Goal: Check status: Check status

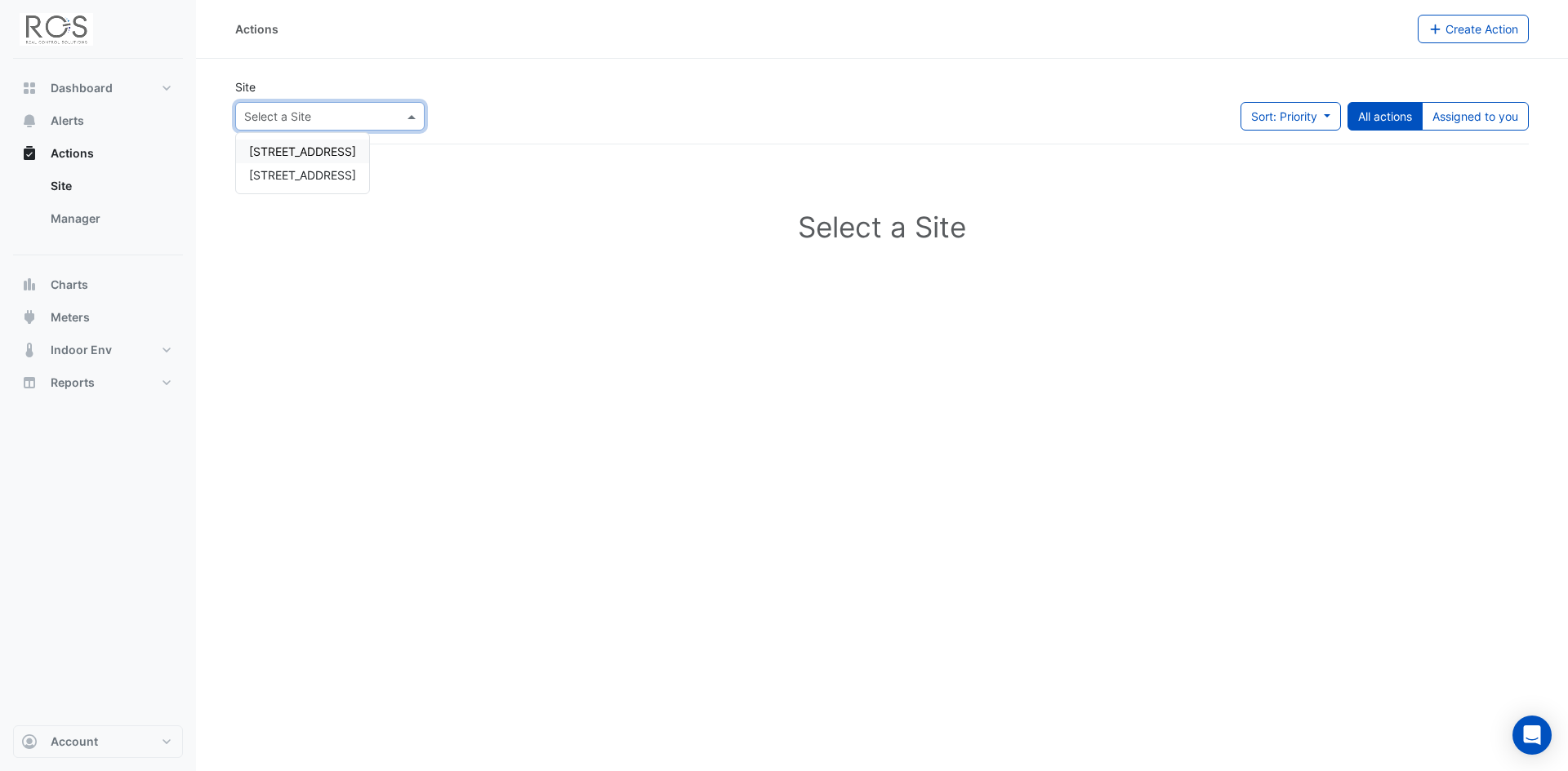
click at [361, 109] on input "text" at bounding box center [314, 116] width 139 height 17
click at [292, 152] on span "[STREET_ADDRESS]" at bounding box center [303, 151] width 107 height 14
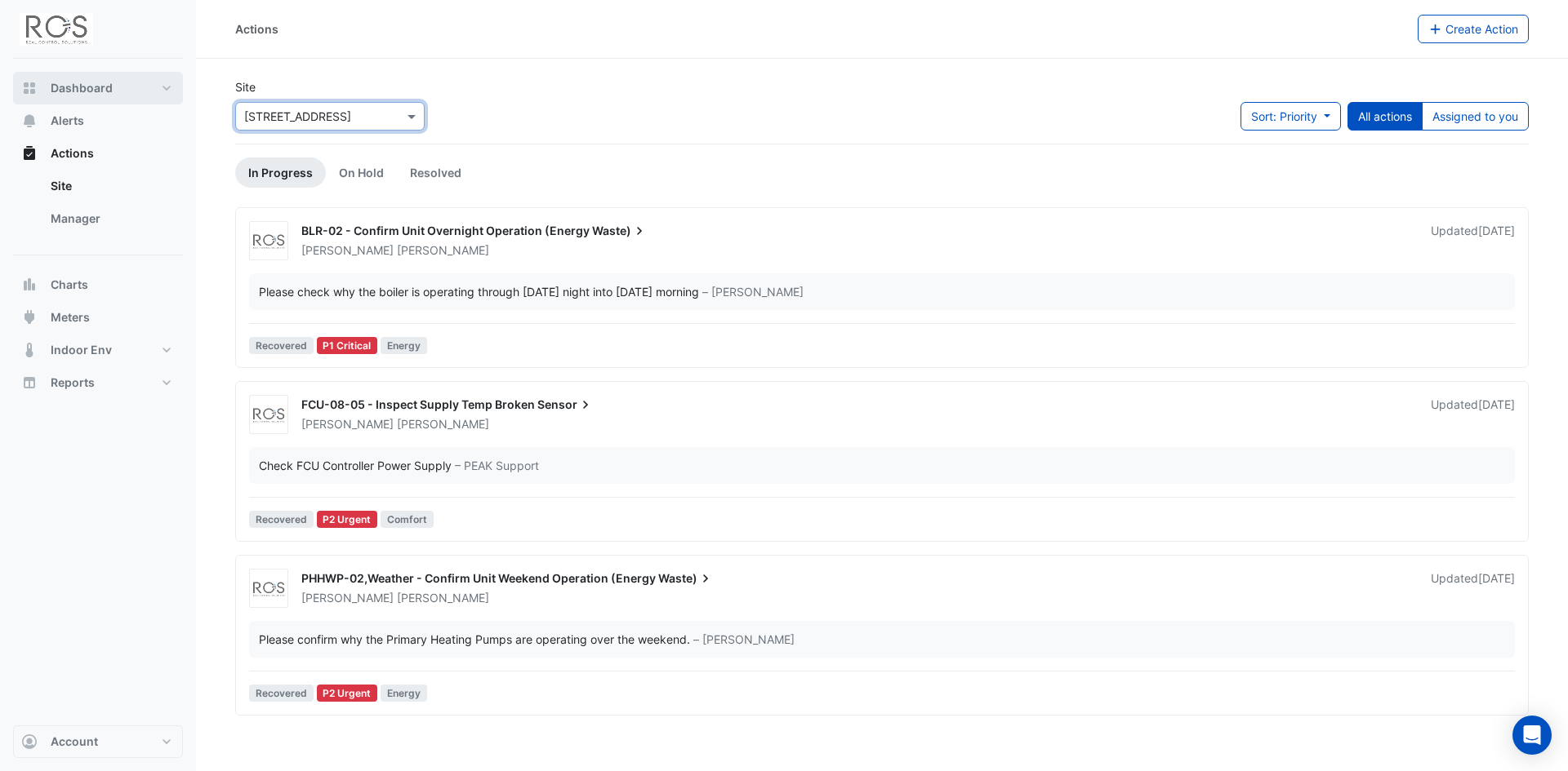
click at [54, 86] on span "Dashboard" at bounding box center [82, 88] width 62 height 17
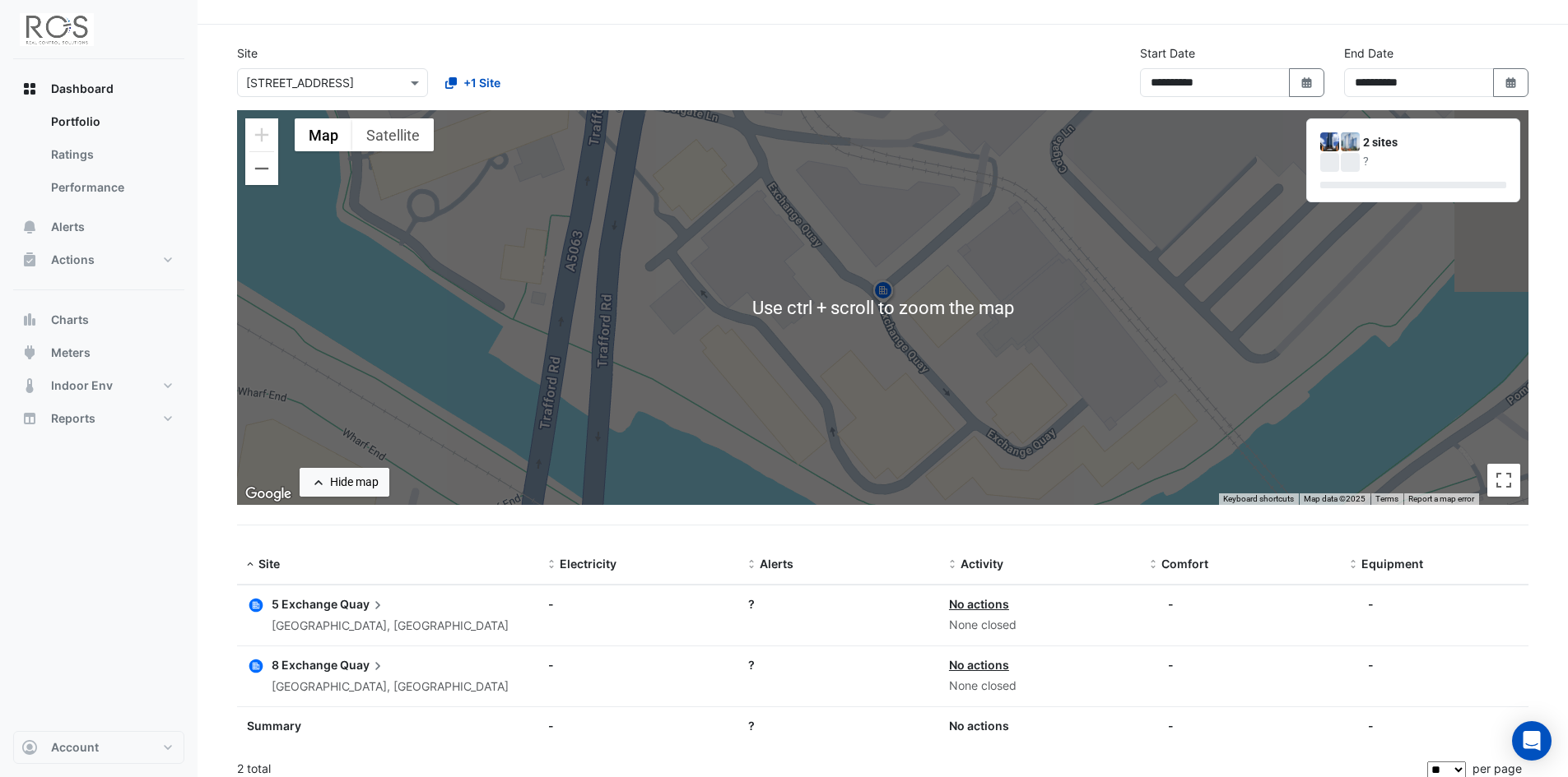
scroll to position [47, 0]
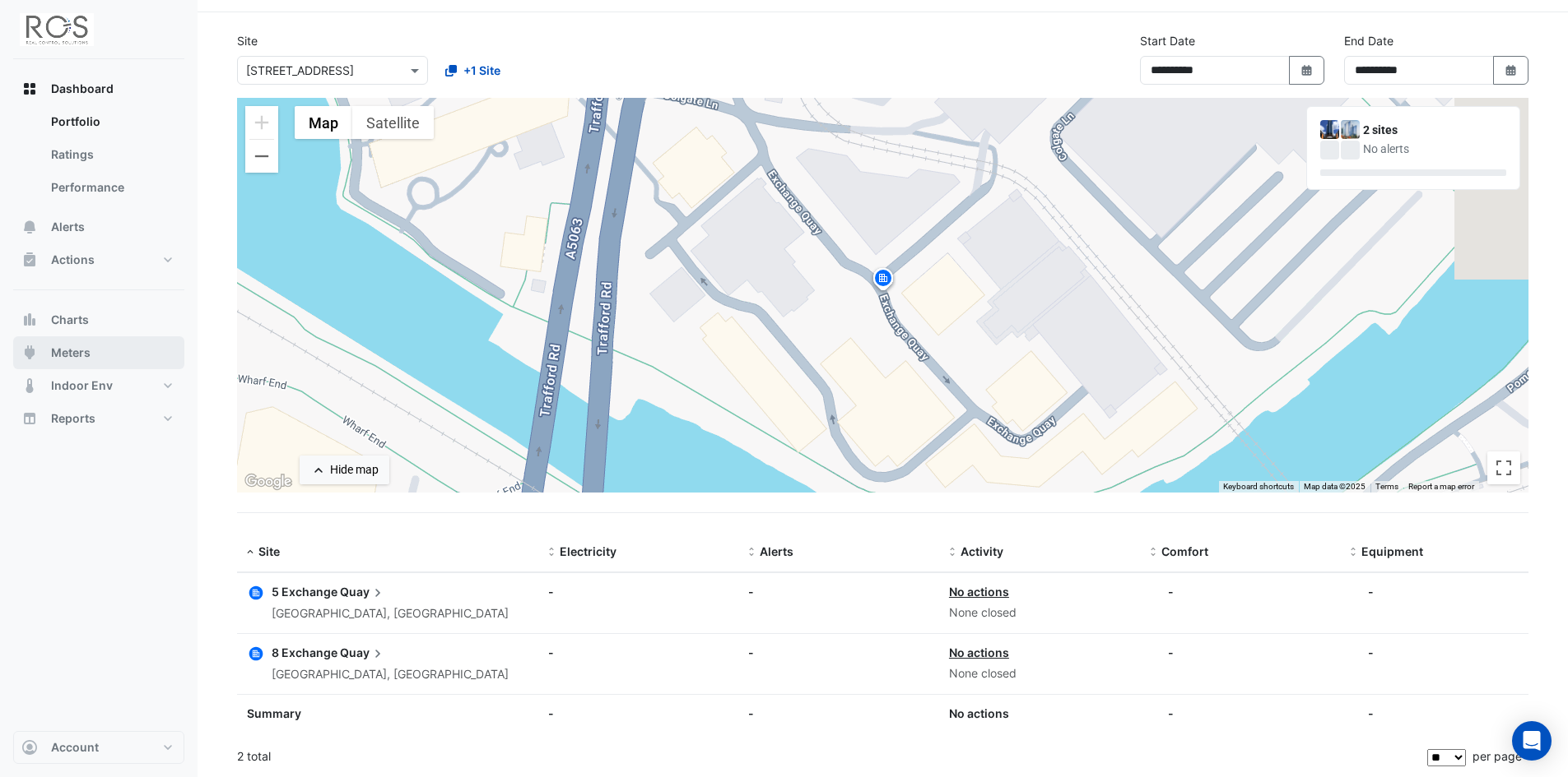
click at [67, 348] on span "Meters" at bounding box center [71, 353] width 40 height 17
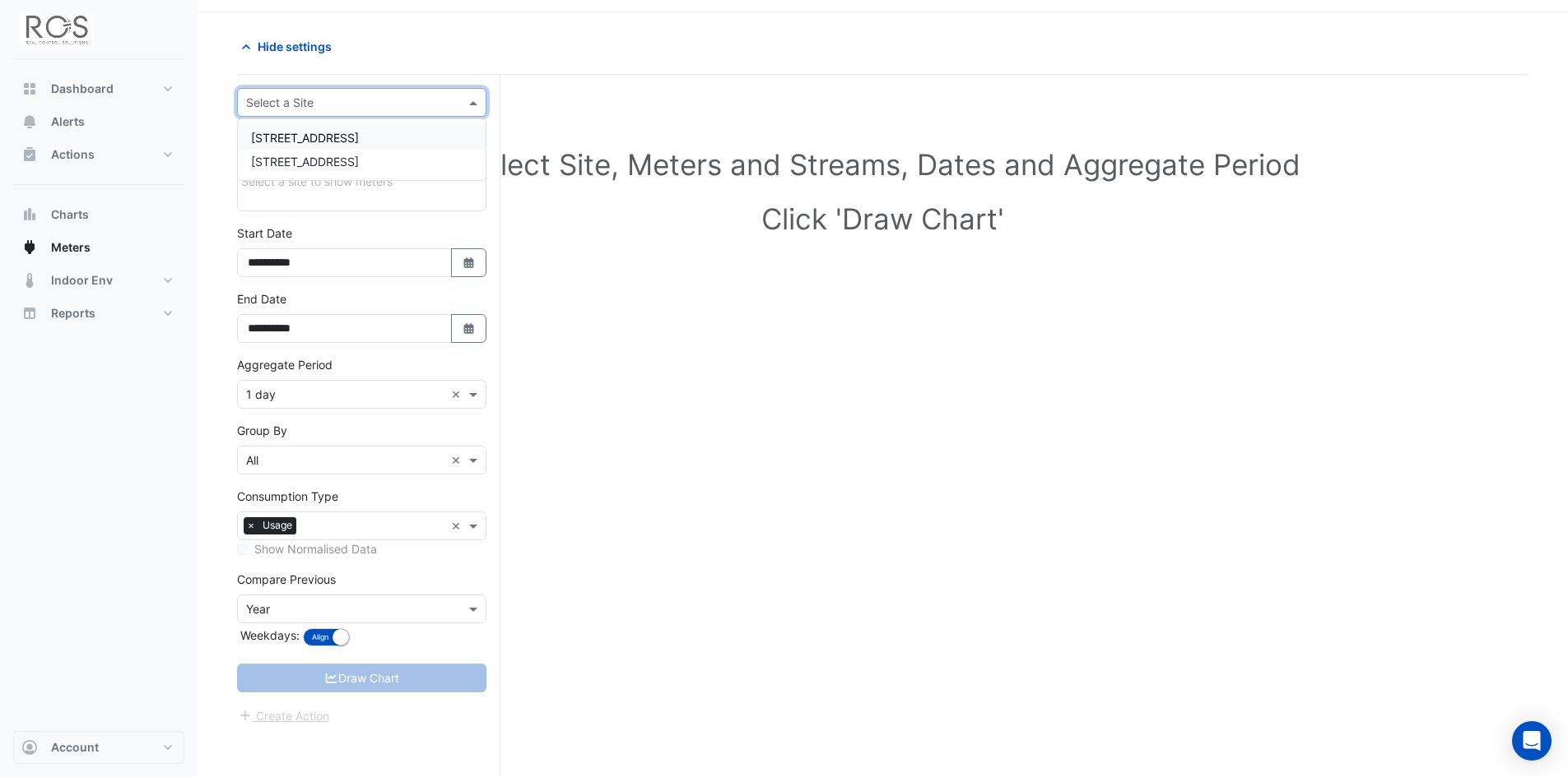
click at [424, 104] on input "text" at bounding box center [346, 103] width 199 height 17
click at [291, 132] on span "[STREET_ADDRESS]" at bounding box center [305, 138] width 108 height 14
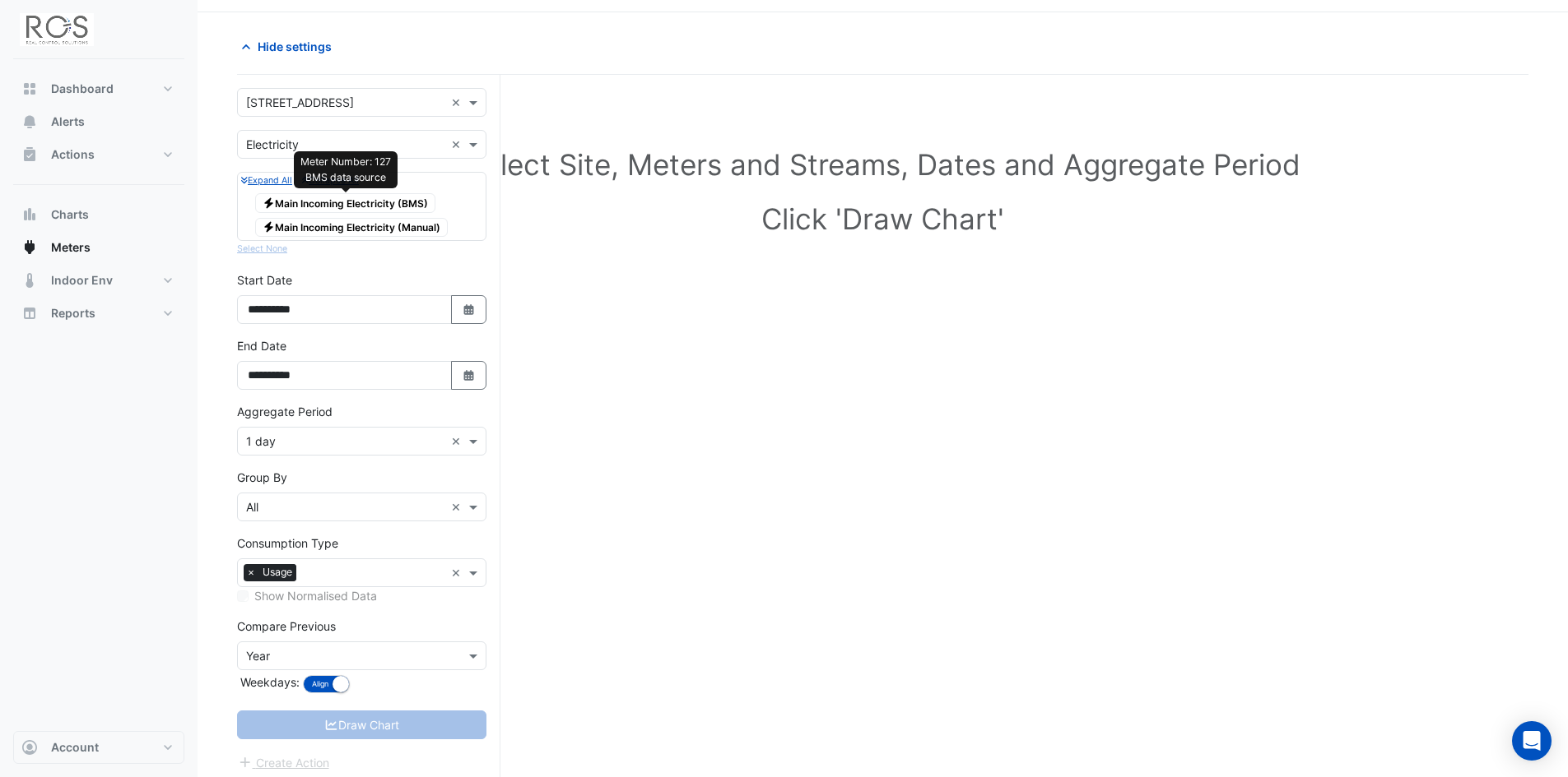
click at [333, 206] on span "Electricity Main Incoming Electricity (BMS)" at bounding box center [345, 203] width 180 height 19
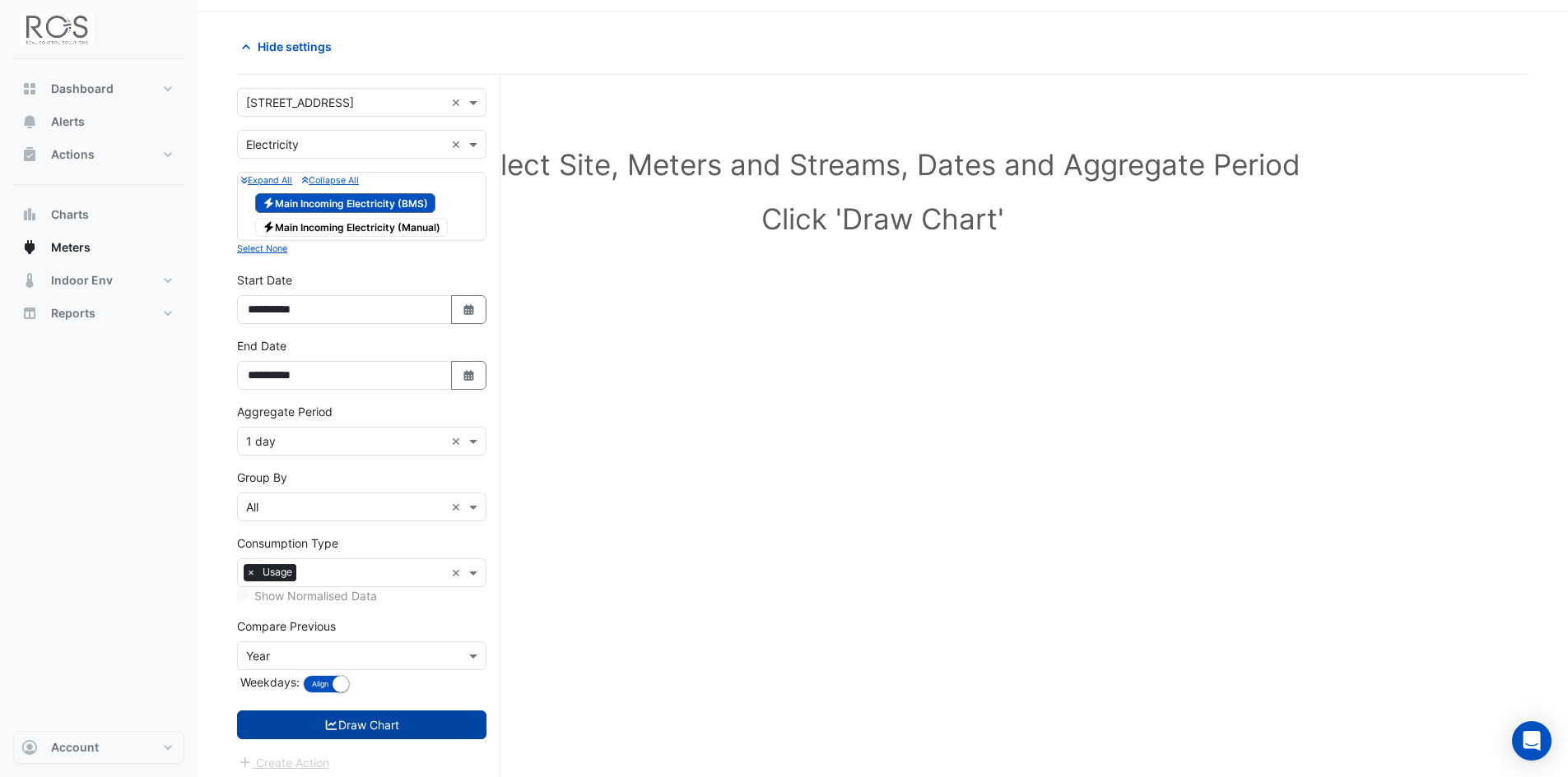
click at [343, 726] on button "Draw Chart" at bounding box center [361, 725] width 249 height 28
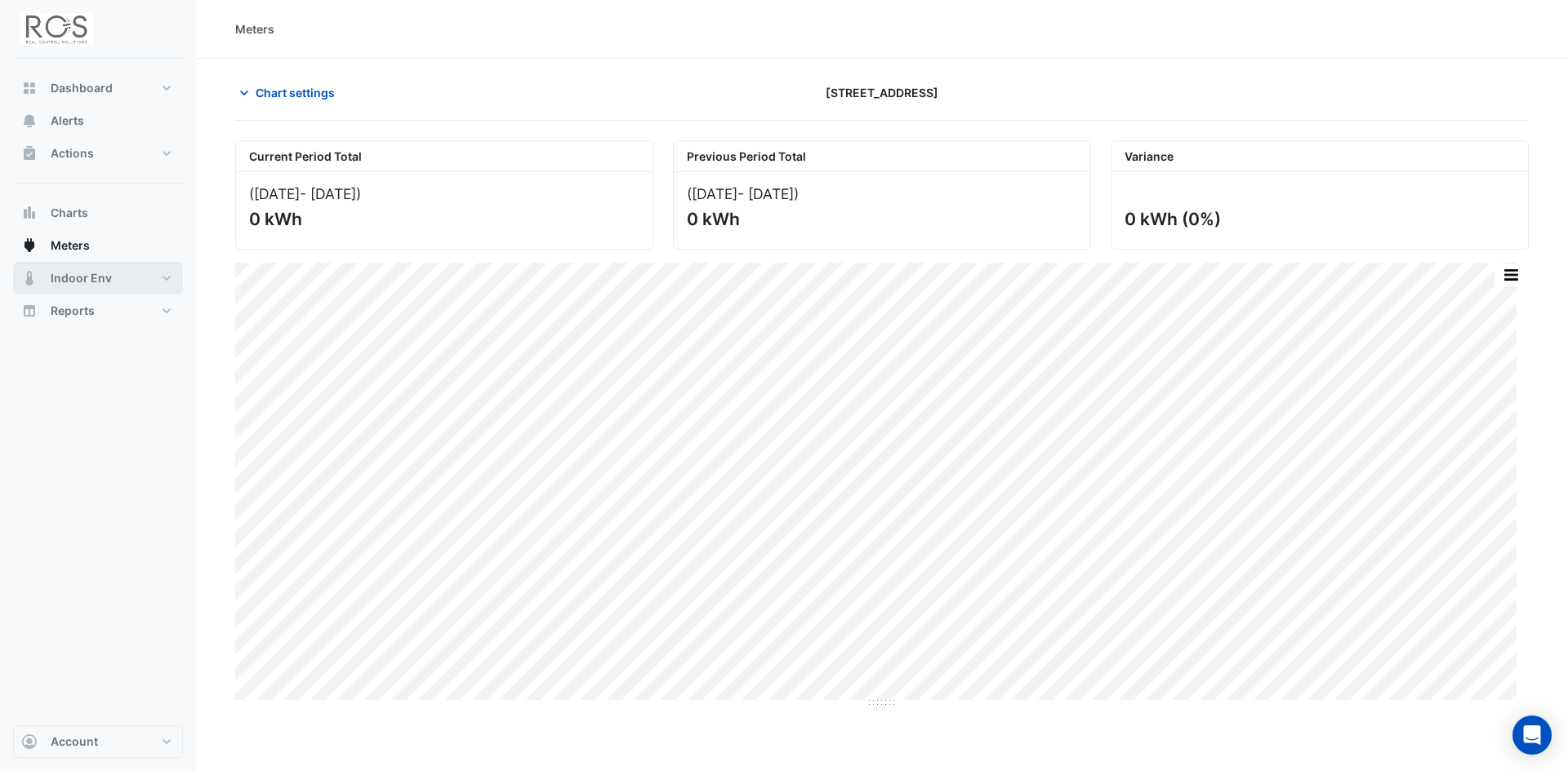
click at [71, 279] on span "Indoor Env" at bounding box center [82, 278] width 62 height 17
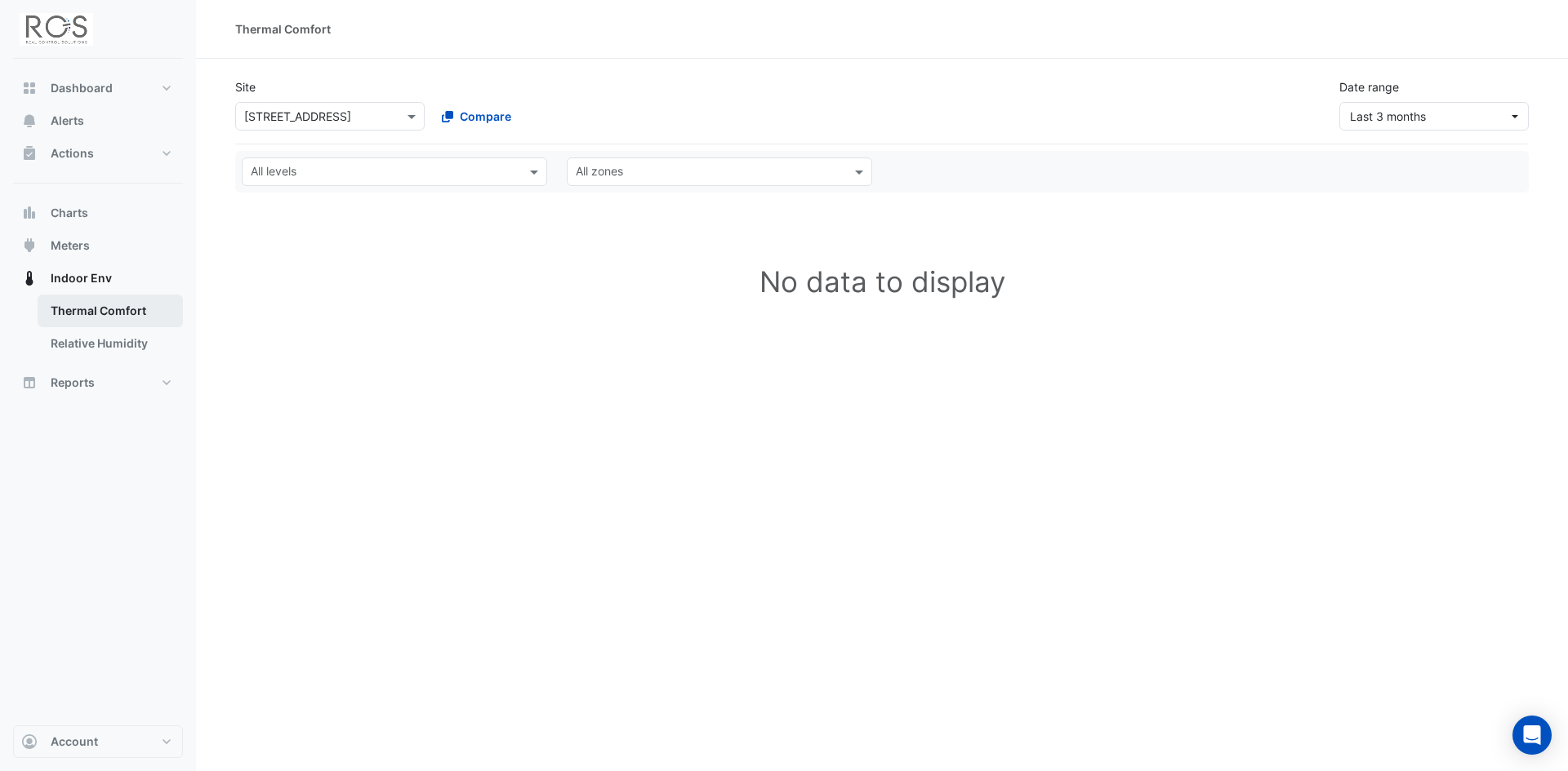
click at [80, 309] on link "Thermal Comfort" at bounding box center [110, 310] width 145 height 33
click at [94, 308] on link "Thermal Comfort" at bounding box center [110, 310] width 145 height 33
click at [77, 344] on link "Relative Humidity" at bounding box center [110, 343] width 145 height 33
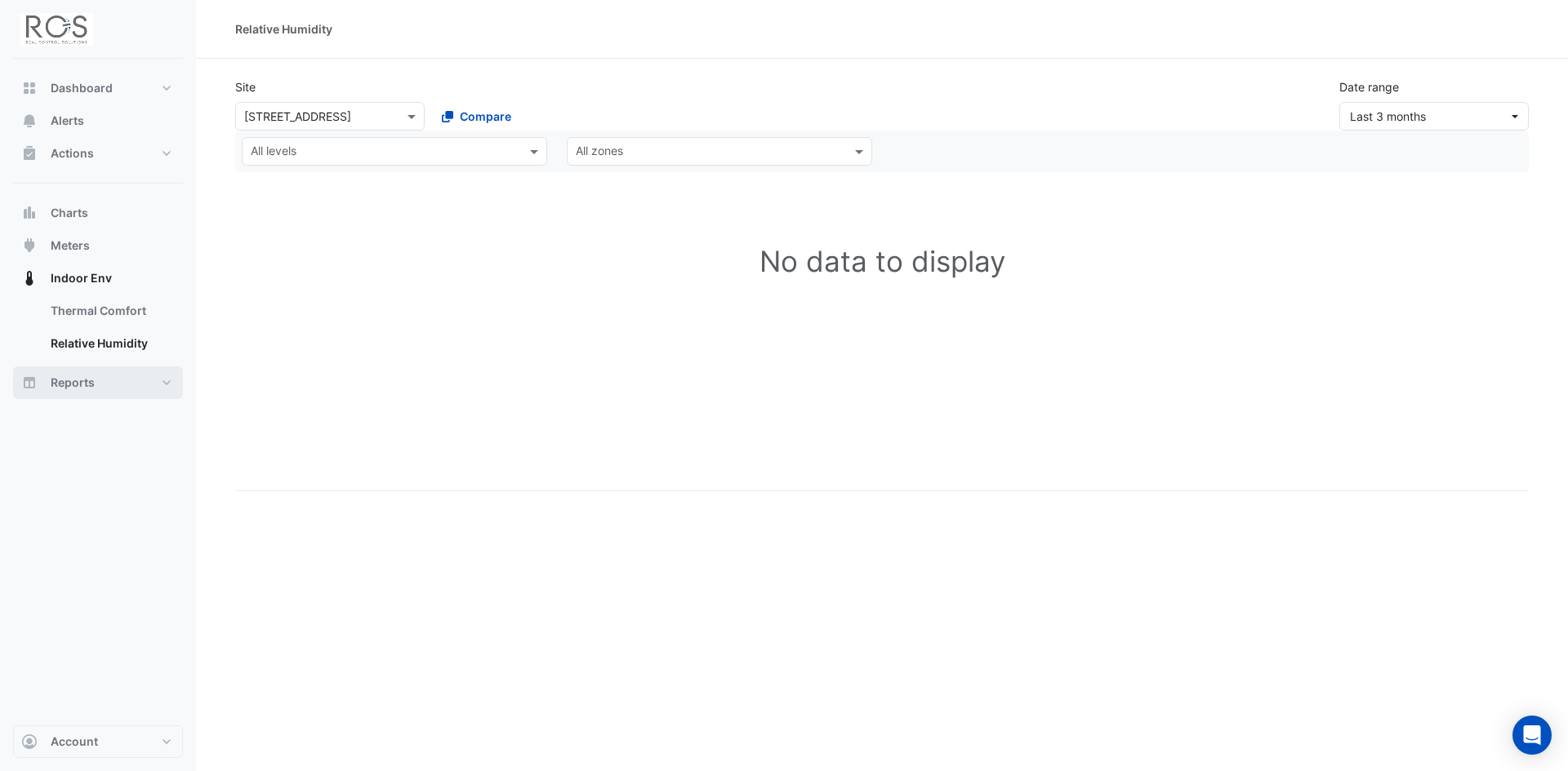
click at [68, 382] on span "Reports" at bounding box center [73, 382] width 44 height 17
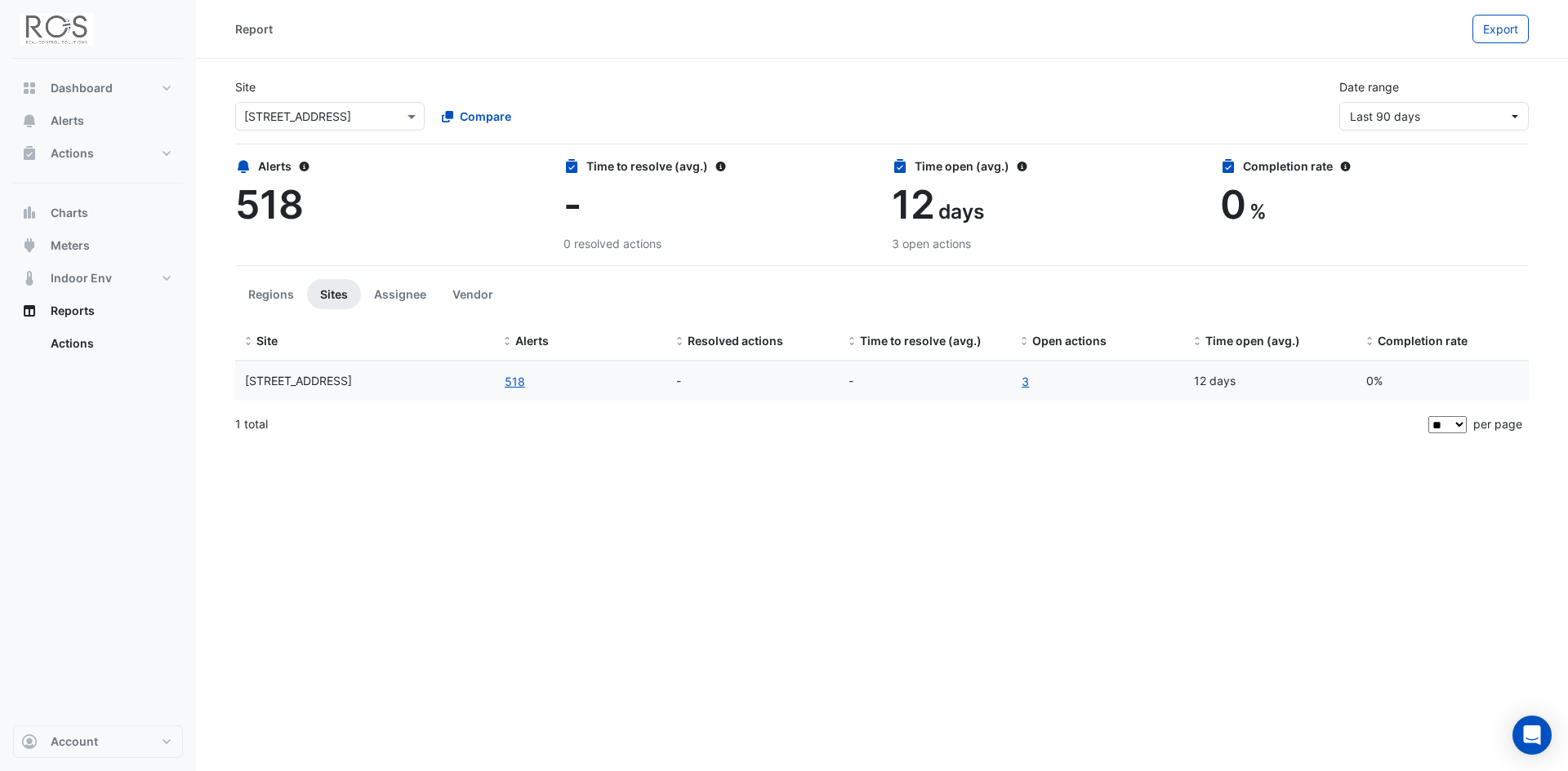
click at [288, 211] on span "518" at bounding box center [269, 204] width 69 height 48
click at [85, 345] on link "Actions" at bounding box center [110, 343] width 145 height 33
click at [77, 120] on span "Alerts" at bounding box center [68, 120] width 33 height 17
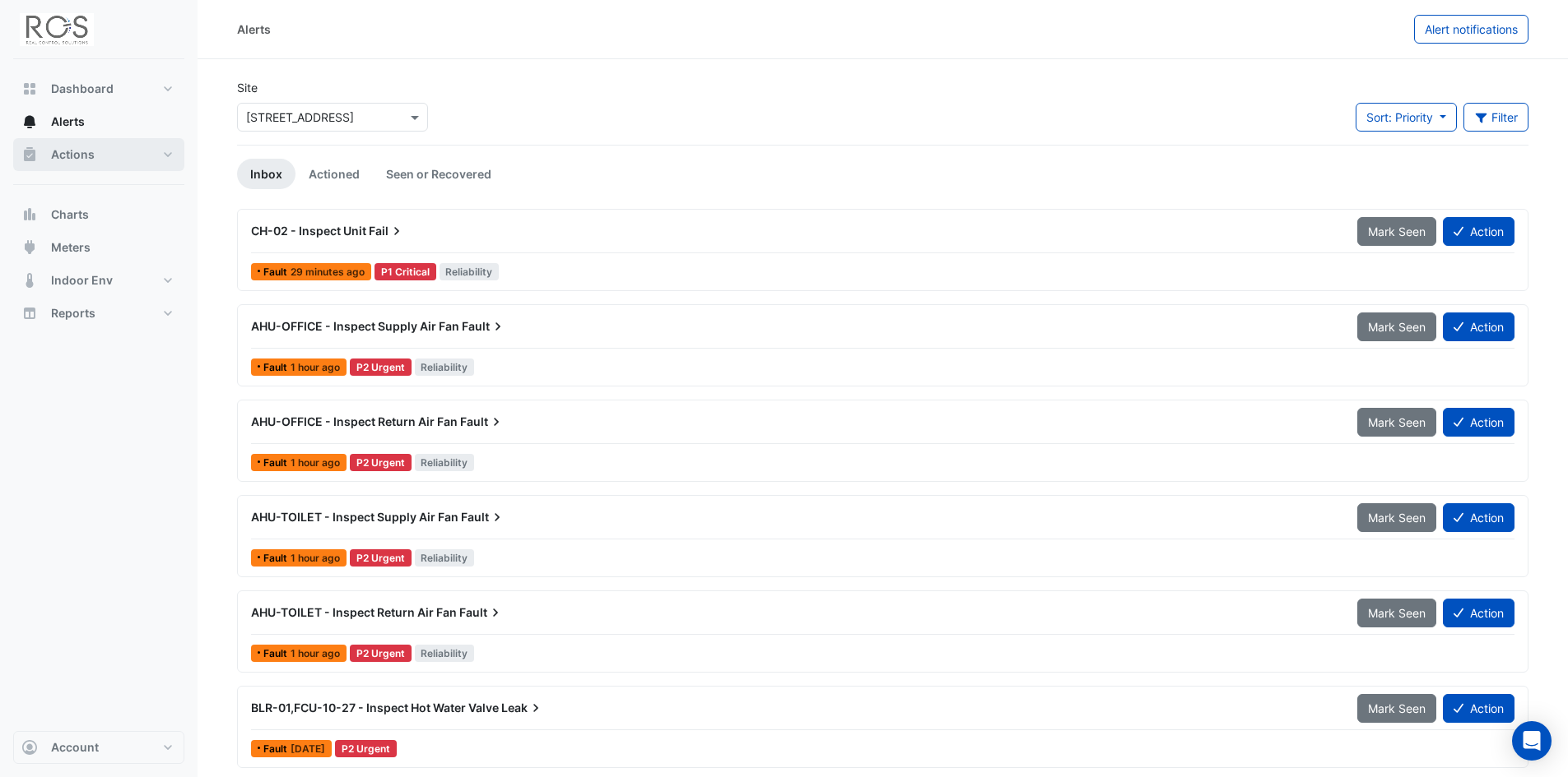
click at [69, 157] on span "Actions" at bounding box center [73, 154] width 43 height 17
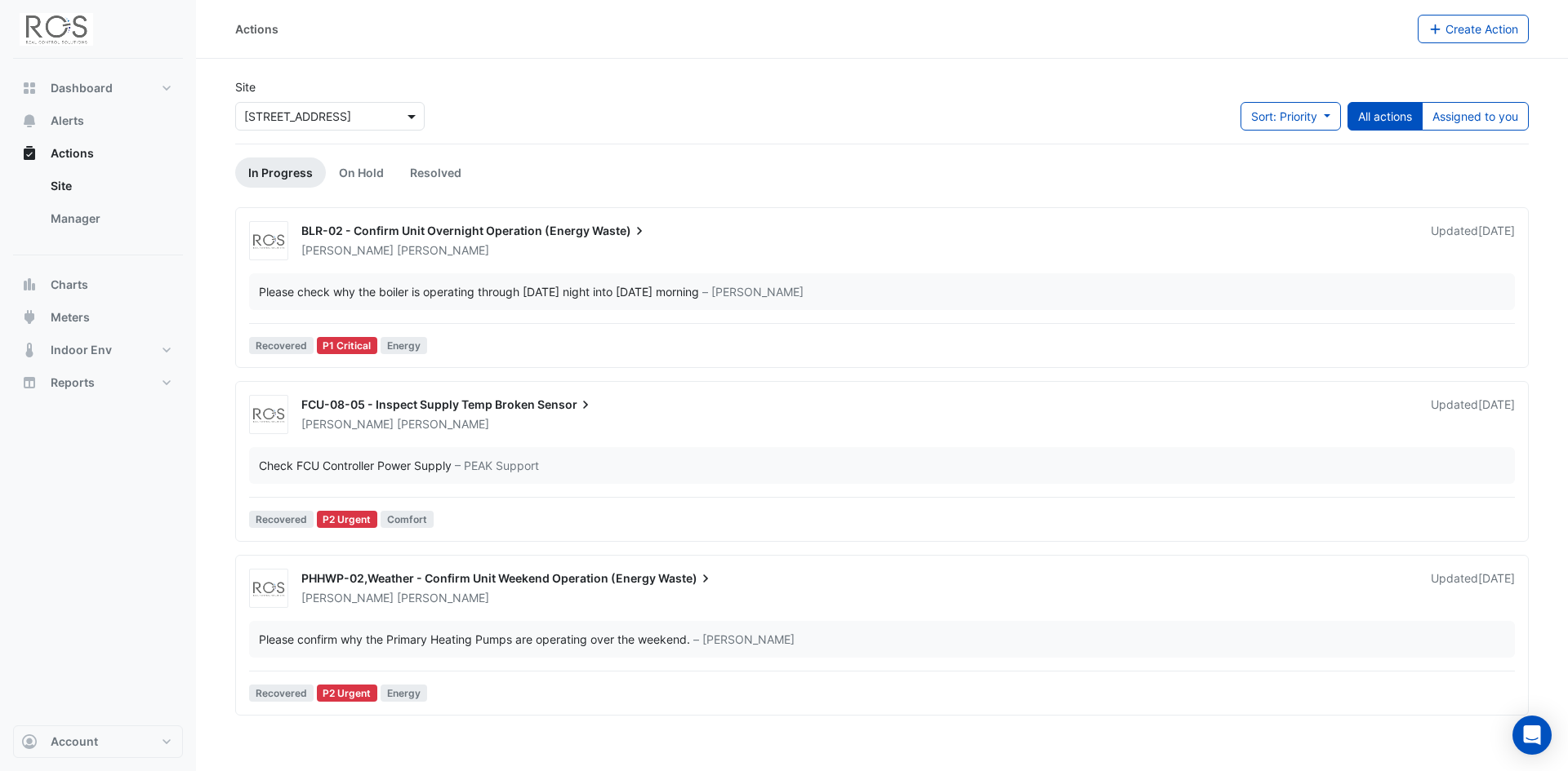
click at [412, 113] on span at bounding box center [413, 116] width 20 height 17
click at [303, 178] on span "[STREET_ADDRESS]" at bounding box center [303, 175] width 107 height 14
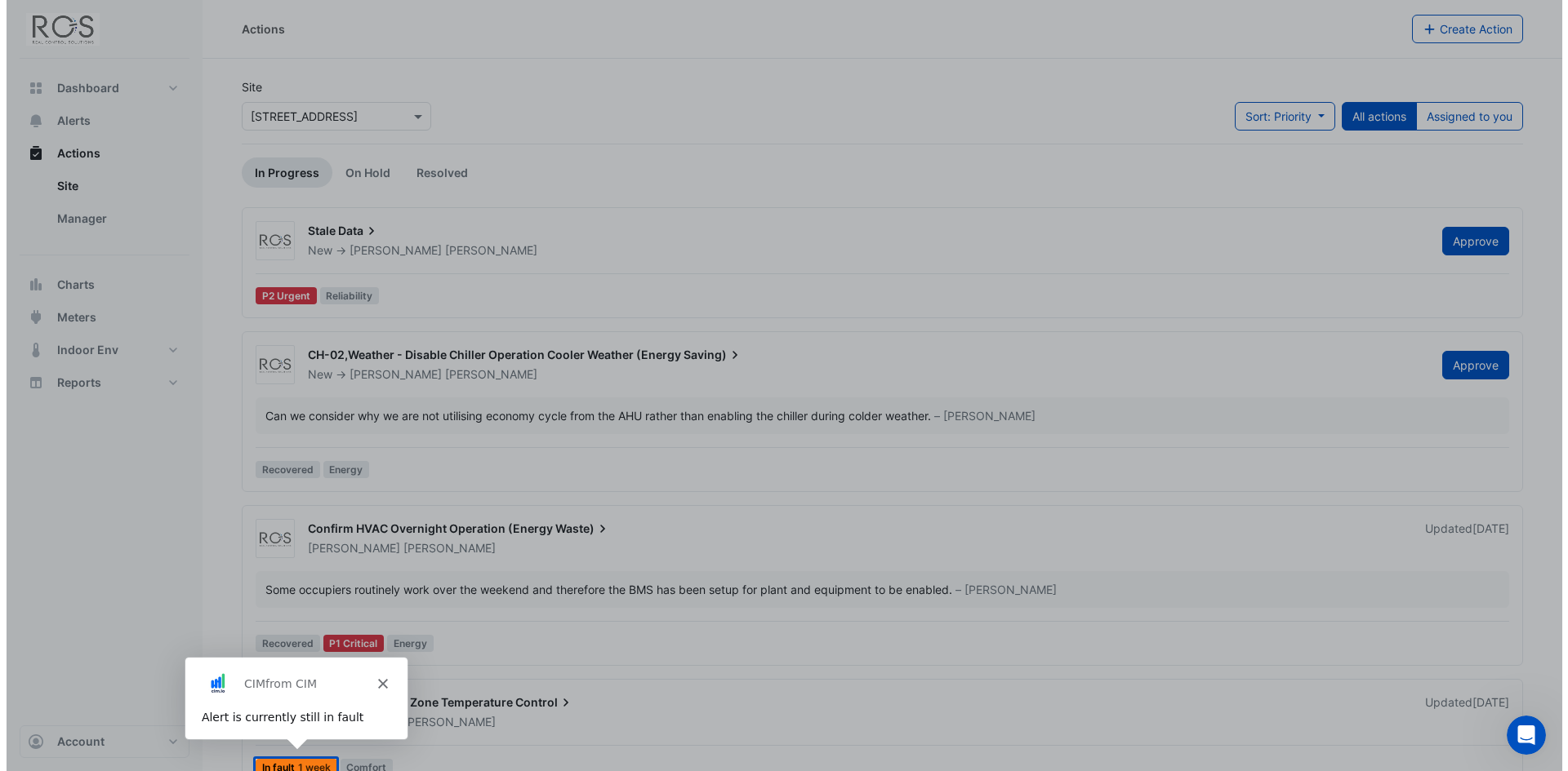
scroll to position [32, 0]
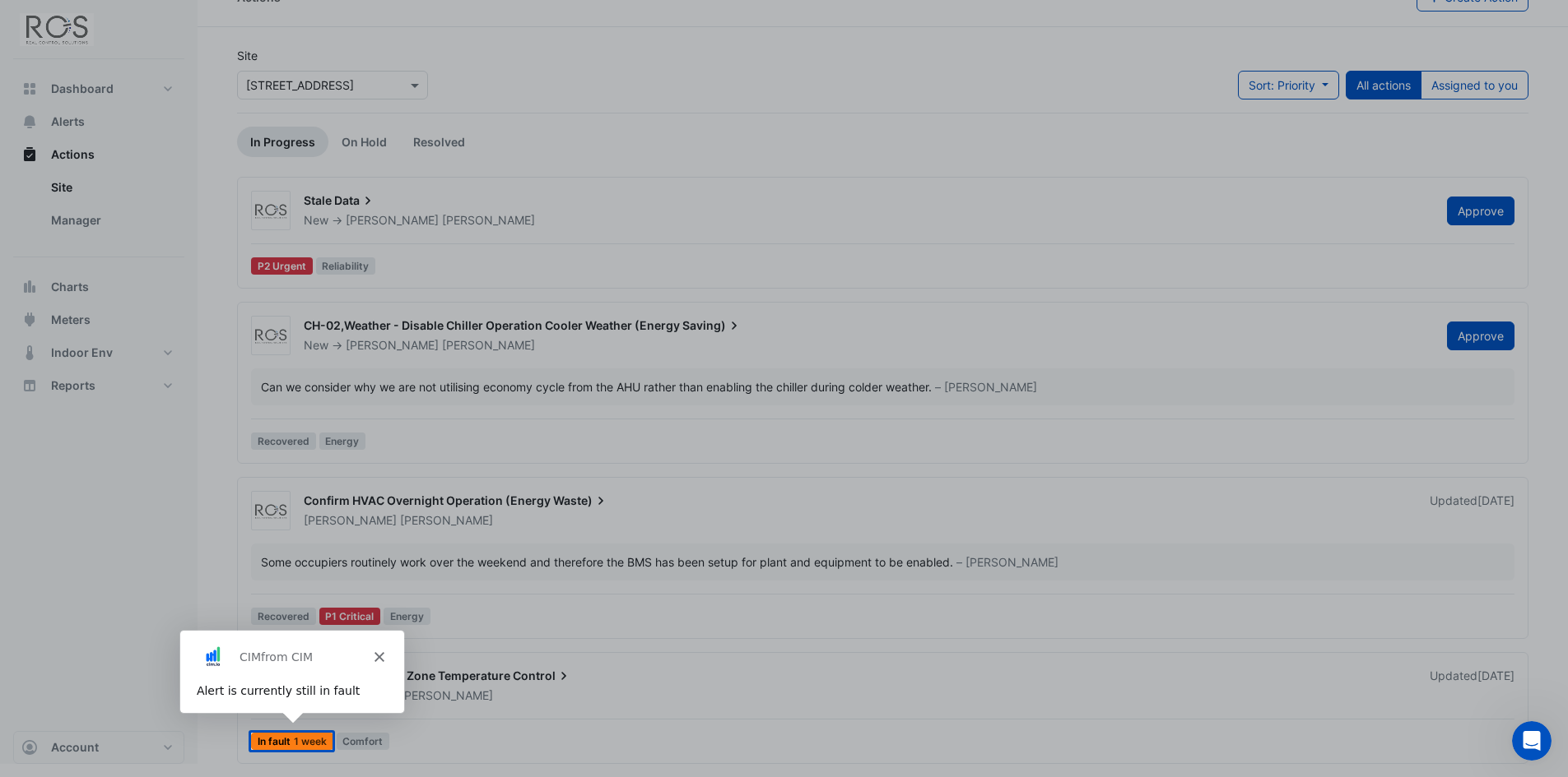
click at [378, 653] on icon "Close" at bounding box center [378, 656] width 10 height 10
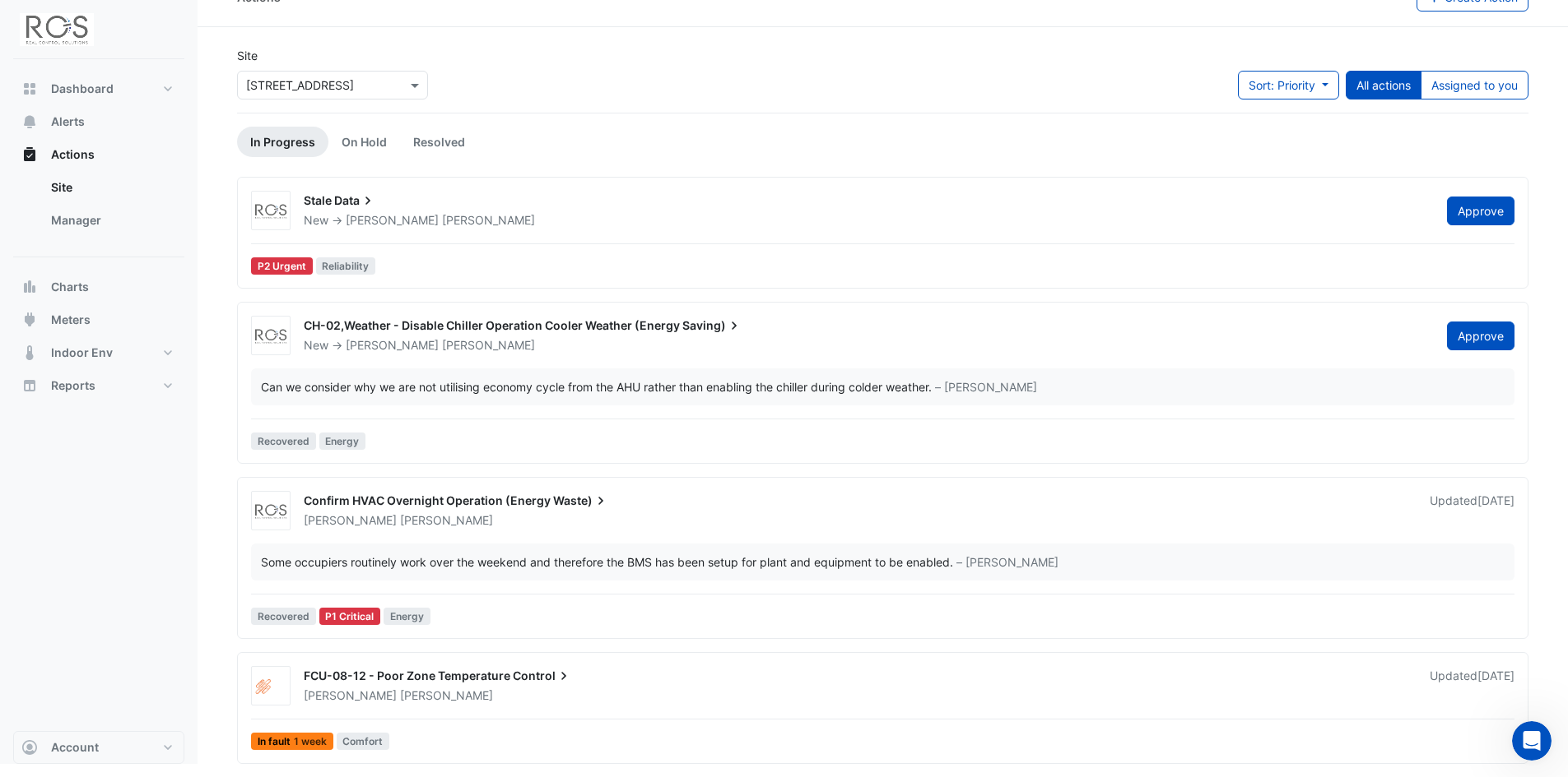
click at [388, 685] on div "FCU-08-12 - Poor Zone Temperature Control" at bounding box center [857, 678] width 1106 height 19
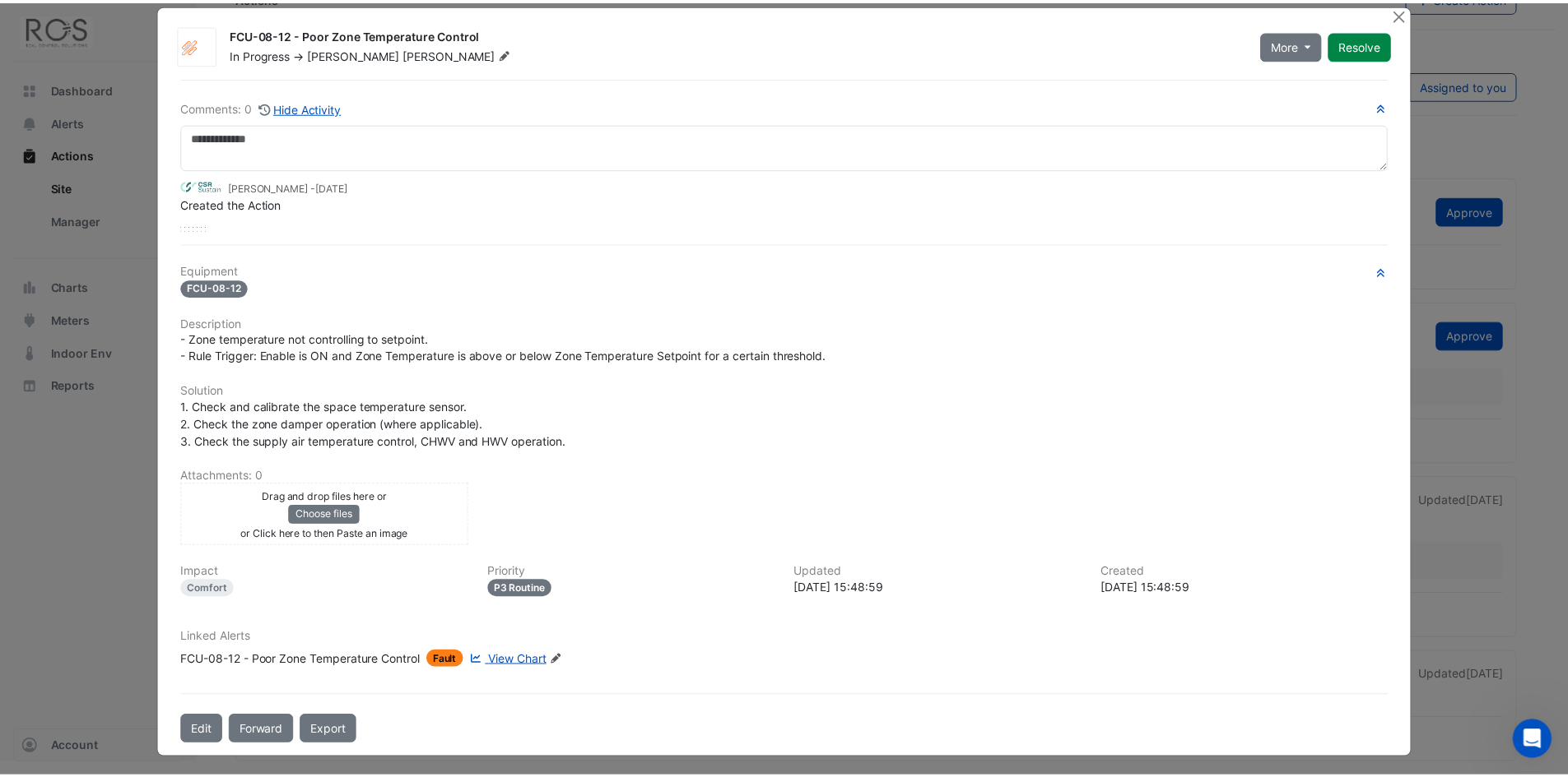
scroll to position [24, 0]
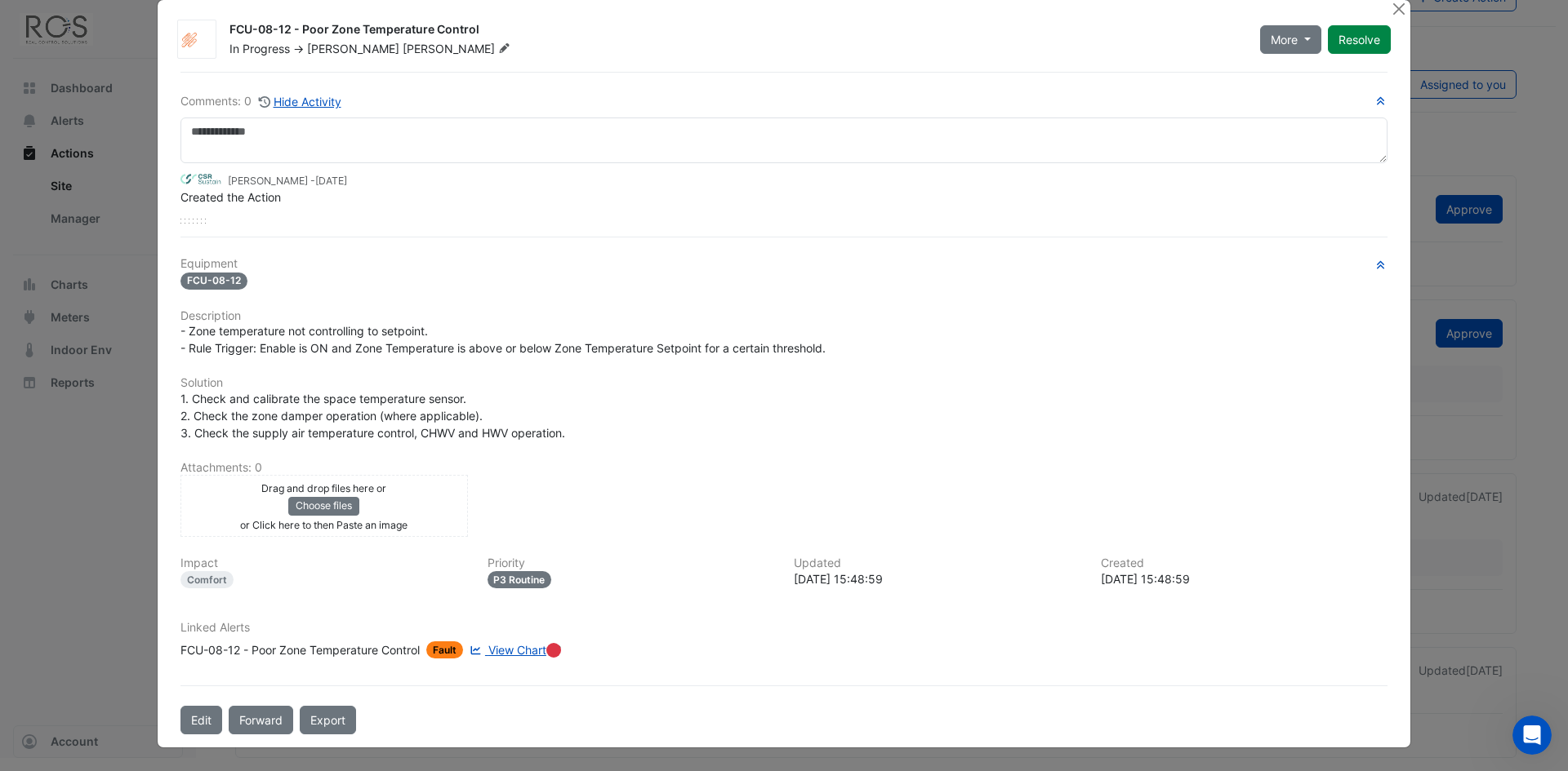
click at [520, 651] on span "View Chart" at bounding box center [517, 651] width 58 height 14
click at [1393, 7] on button "Close" at bounding box center [1397, 8] width 17 height 17
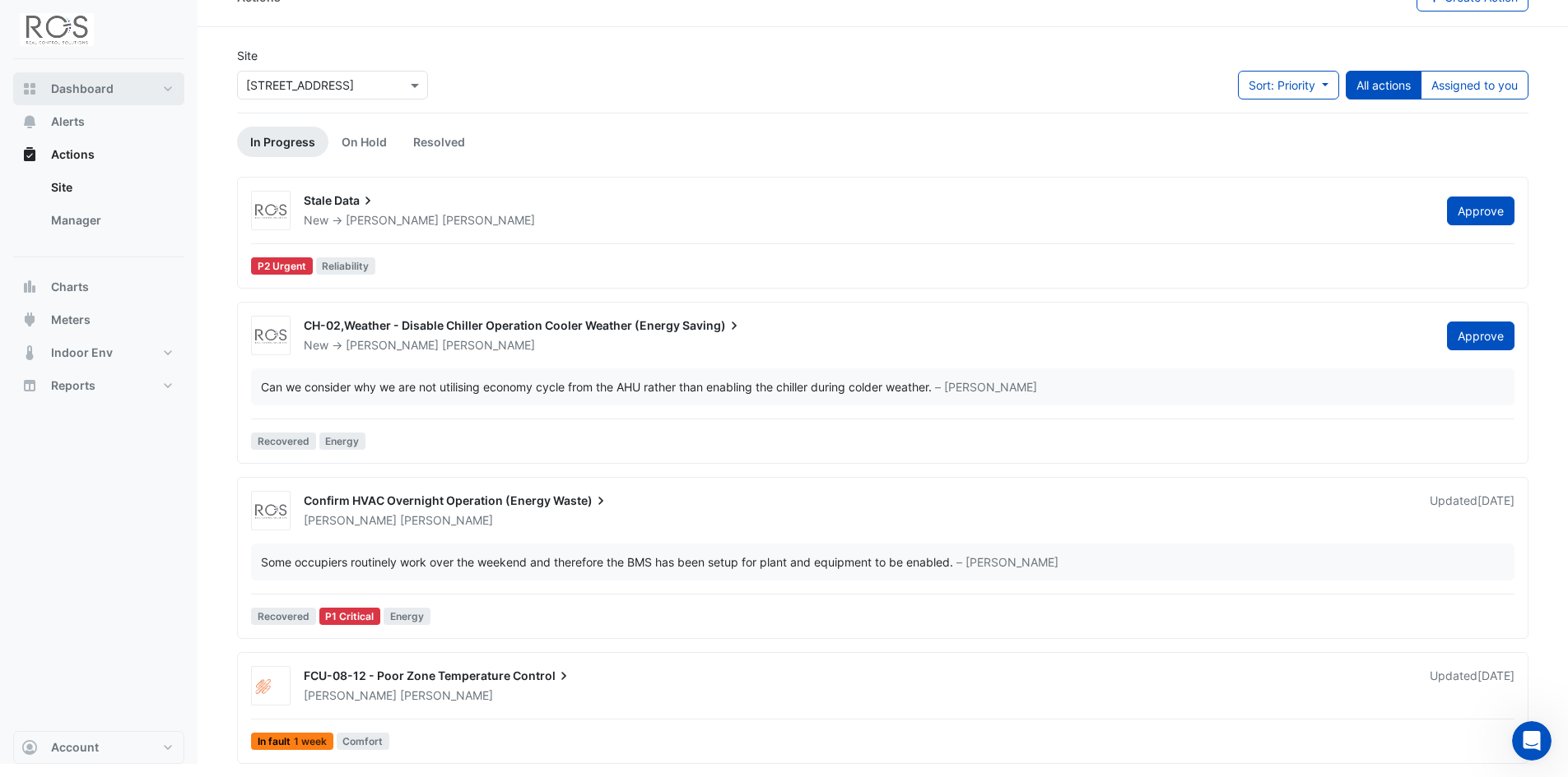
click at [72, 88] on span "Dashboard" at bounding box center [82, 89] width 63 height 17
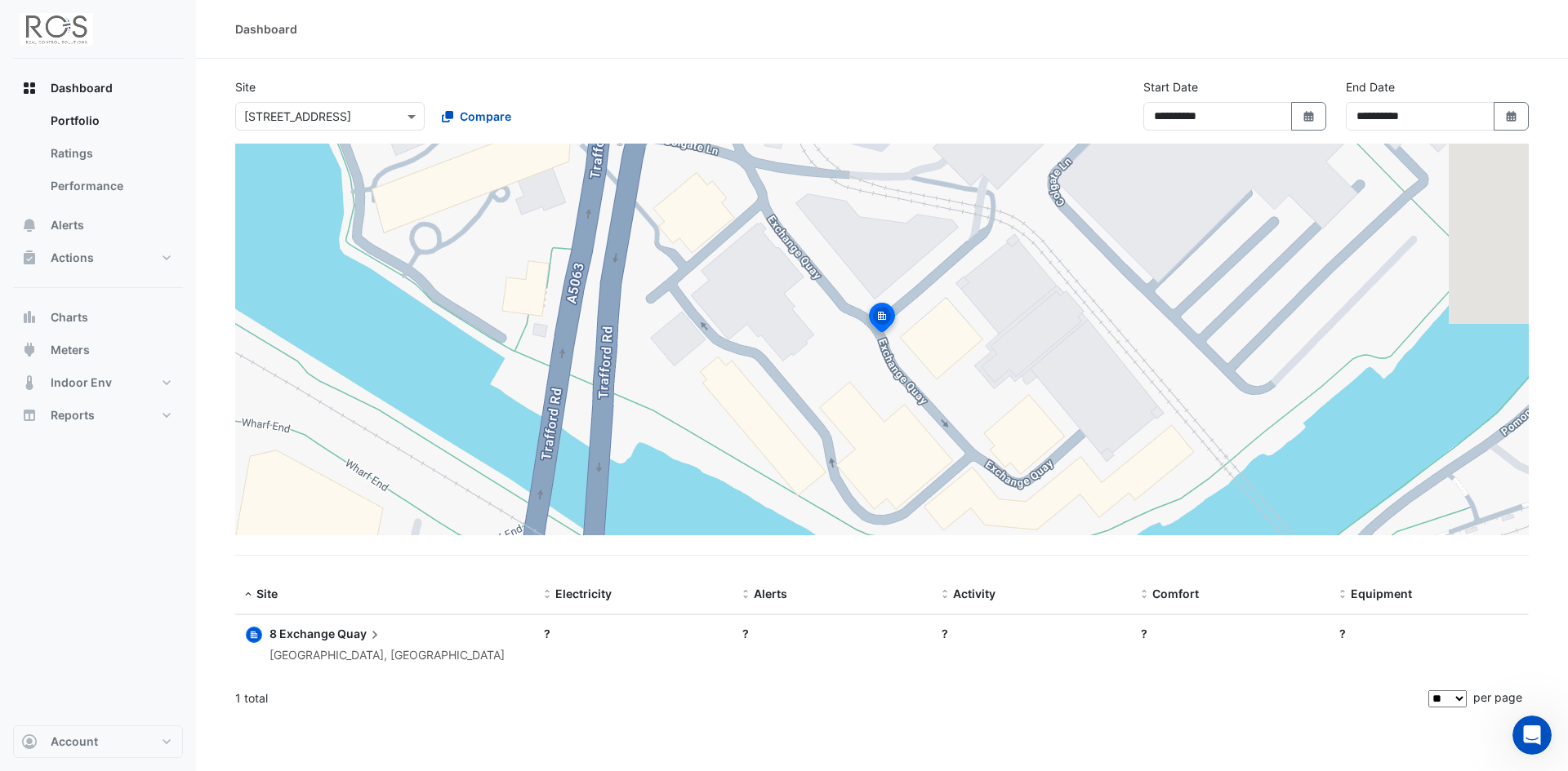
click at [62, 27] on img at bounding box center [56, 29] width 74 height 33
